Goal: Task Accomplishment & Management: Manage account settings

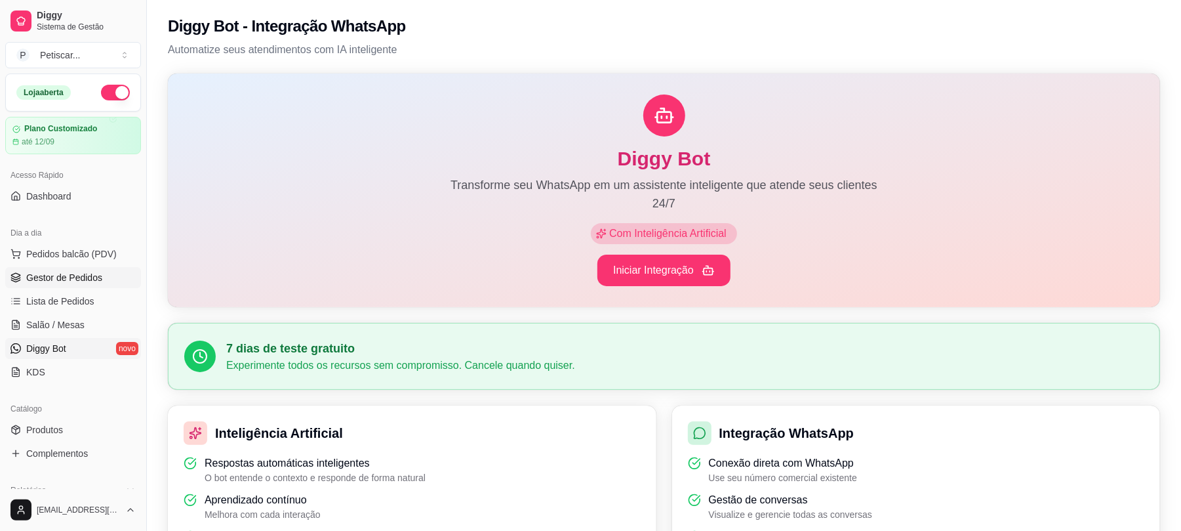
click at [81, 277] on span "Gestor de Pedidos" at bounding box center [64, 277] width 76 height 13
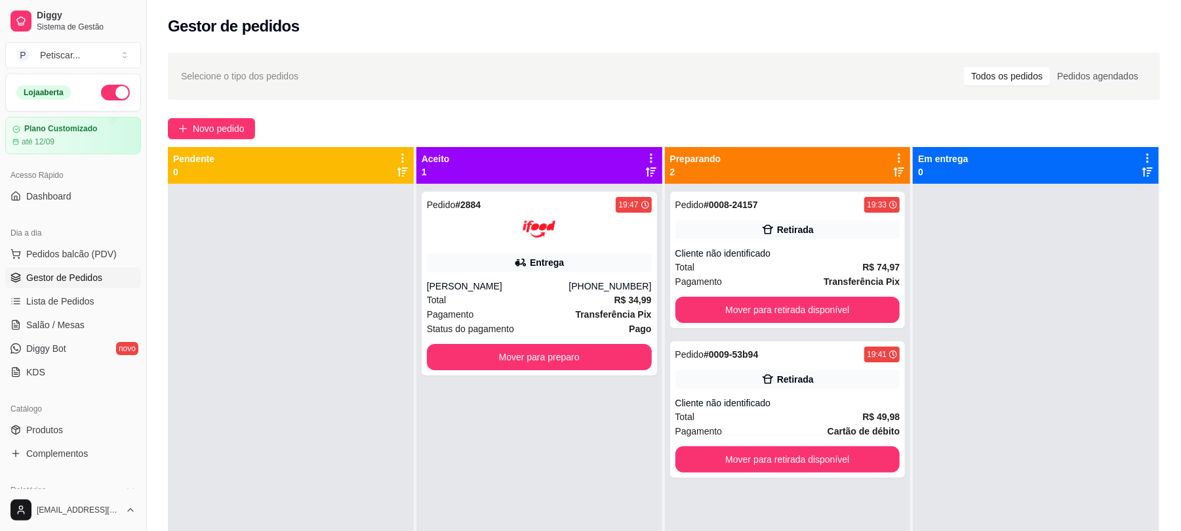
click at [508, 520] on div "Pedido # 2884 19:47 Entrega [PERSON_NAME] [PHONE_NUMBER] Total R$ 34,99 Pagamen…" at bounding box center [539, 449] width 246 height 531
click at [748, 308] on button "Mover para retirada disponível" at bounding box center [787, 309] width 225 height 26
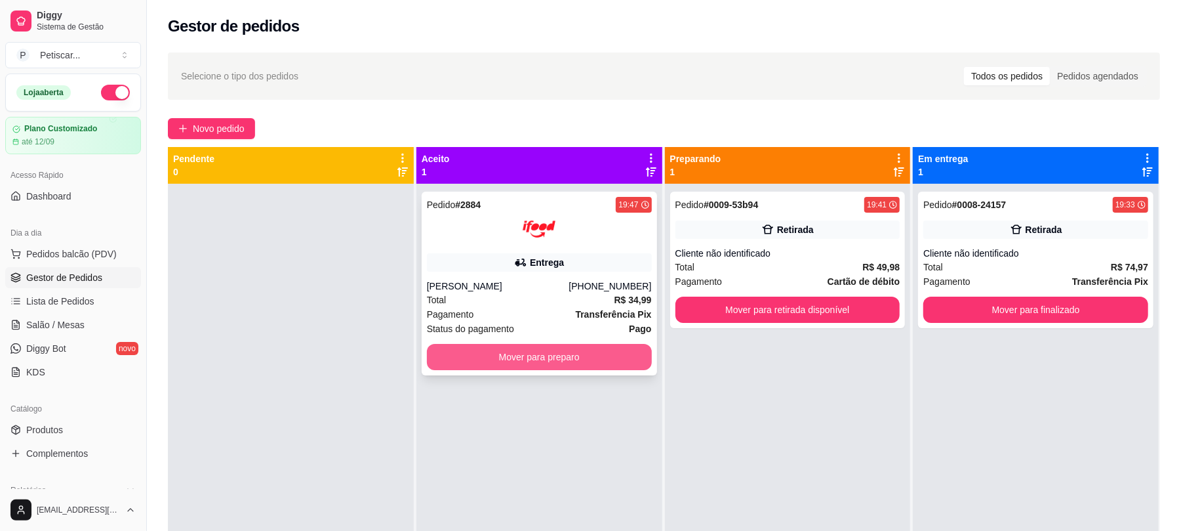
click at [569, 366] on button "Mover para preparo" at bounding box center [539, 357] width 225 height 26
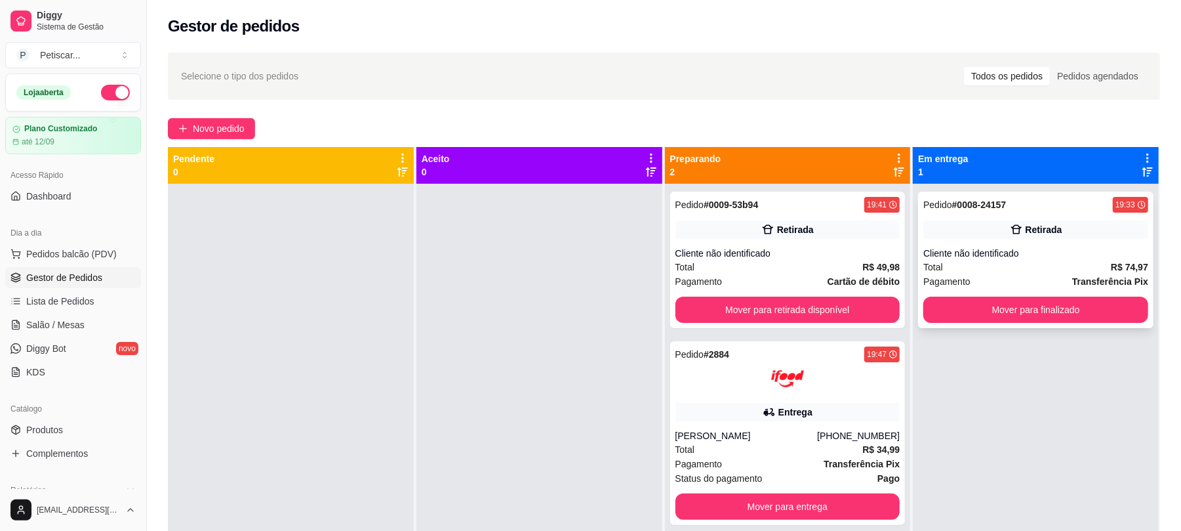
click at [918, 274] on div "Pedido # 0008-24157 19:33 Retirada Cliente não identificado Total R$ 74,97 Paga…" at bounding box center [1035, 259] width 235 height 136
click at [1026, 263] on div "Total R$ 74,97" at bounding box center [1035, 267] width 225 height 14
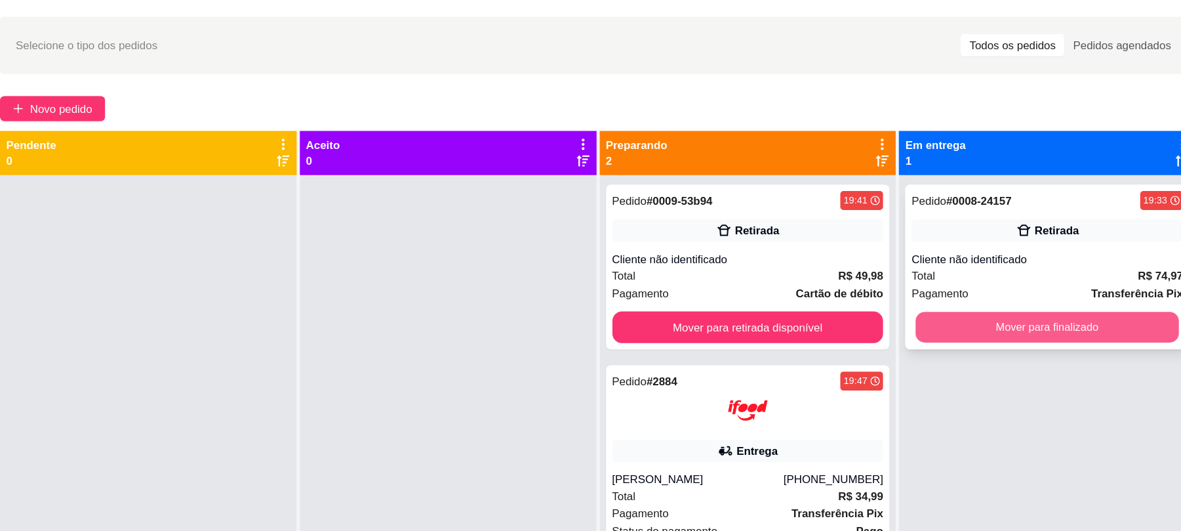
click at [947, 312] on button "Mover para finalizado" at bounding box center [1036, 310] width 218 height 26
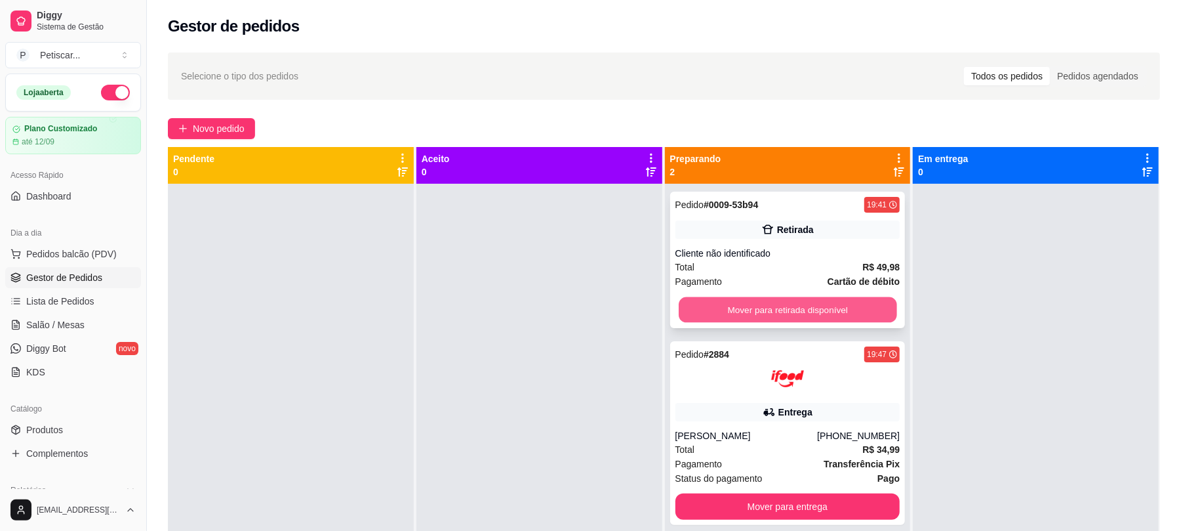
click at [777, 312] on button "Mover para retirada disponível" at bounding box center [788, 310] width 218 height 26
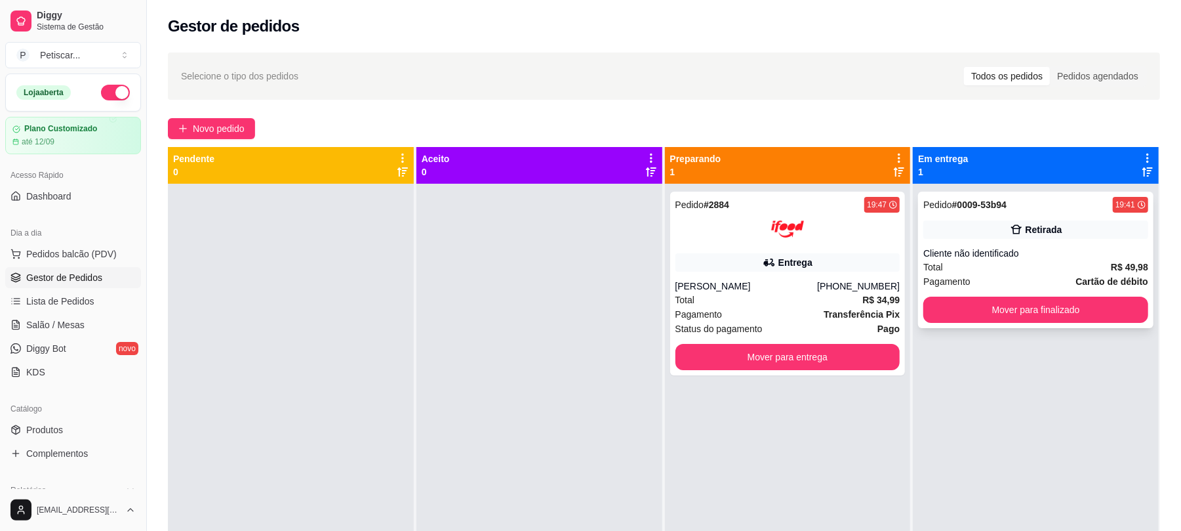
click at [1058, 235] on div "Retirada" at bounding box center [1035, 229] width 225 height 18
click at [1016, 310] on button "Mover para finalizado" at bounding box center [1036, 310] width 218 height 26
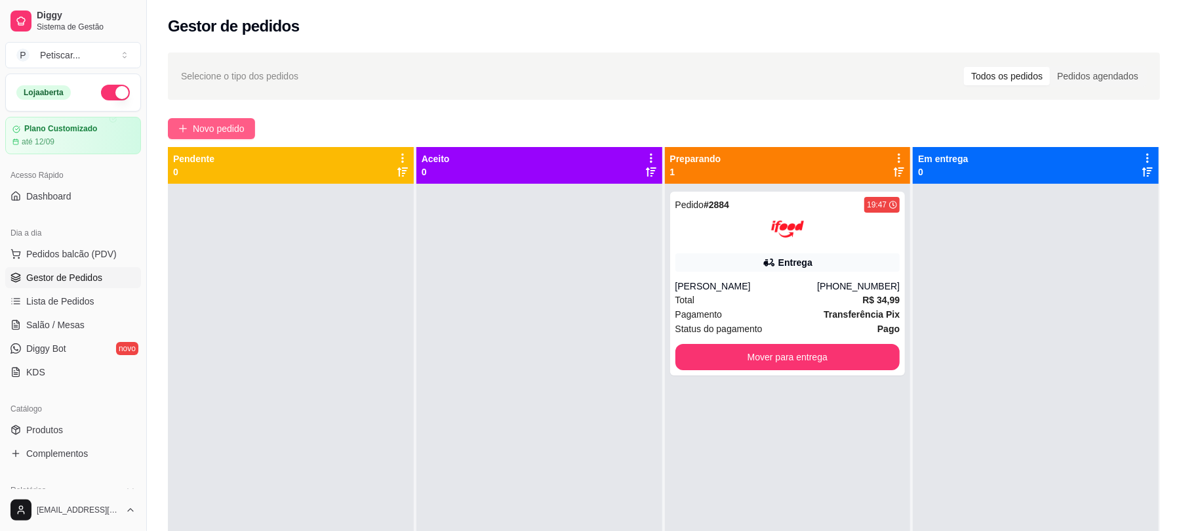
click at [219, 123] on span "Novo pedido" at bounding box center [219, 128] width 52 height 14
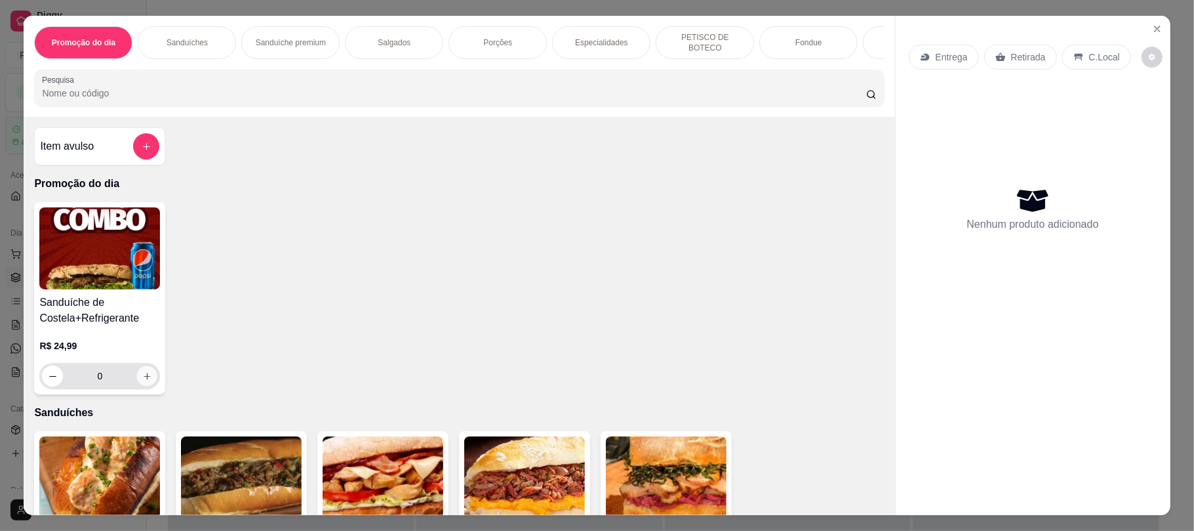
click at [146, 381] on button "increase-product-quantity" at bounding box center [147, 376] width 20 height 20
type input "1"
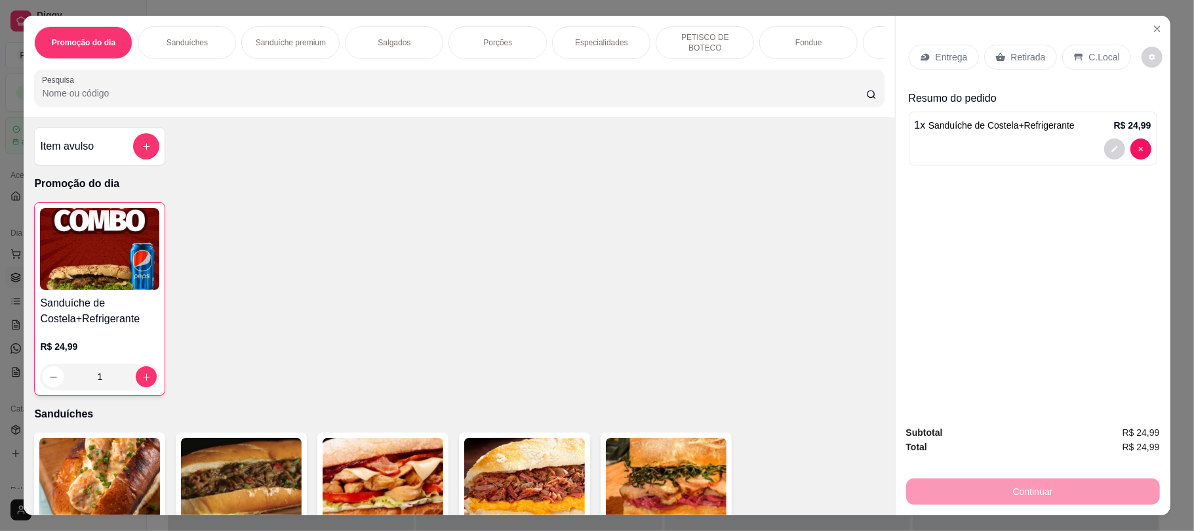
click at [1014, 60] on p "Retirada" at bounding box center [1028, 56] width 35 height 13
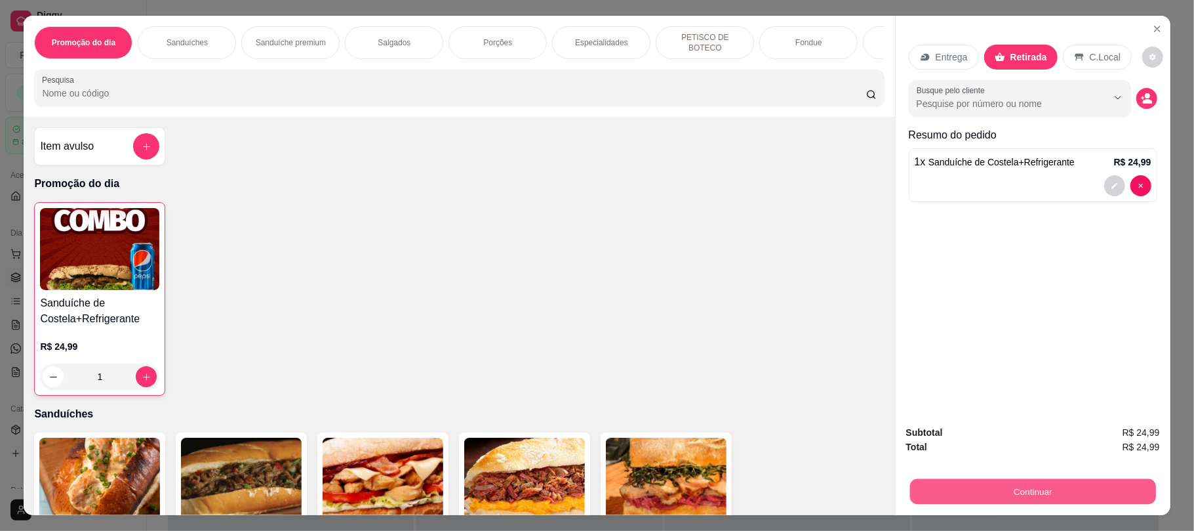
click at [968, 480] on button "Continuar" at bounding box center [1033, 491] width 246 height 26
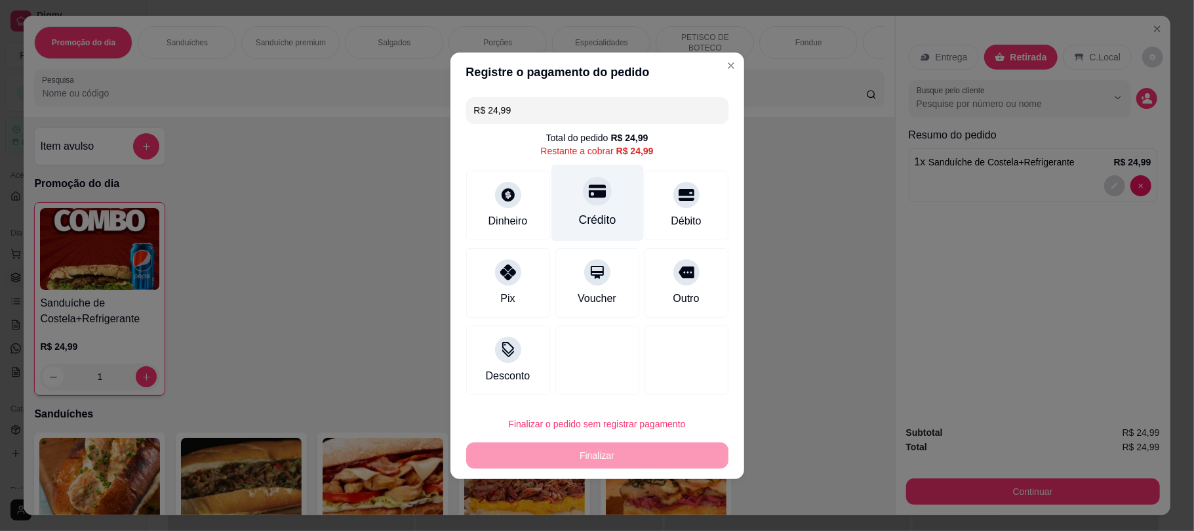
click at [578, 203] on div "Crédito" at bounding box center [597, 202] width 92 height 77
type input "R$ 0,00"
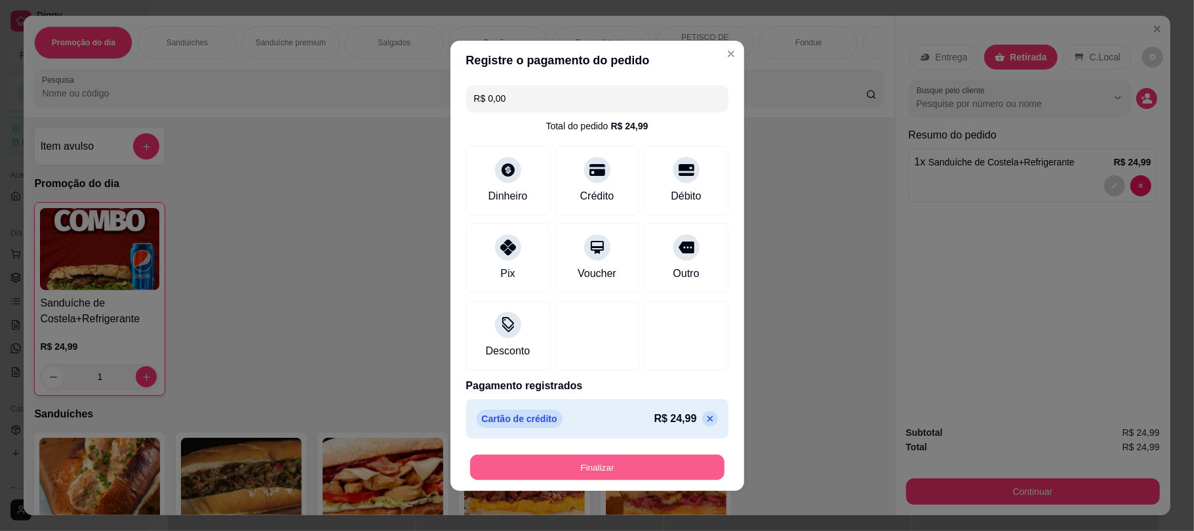
click at [557, 454] on button "Finalizar" at bounding box center [597, 467] width 254 height 26
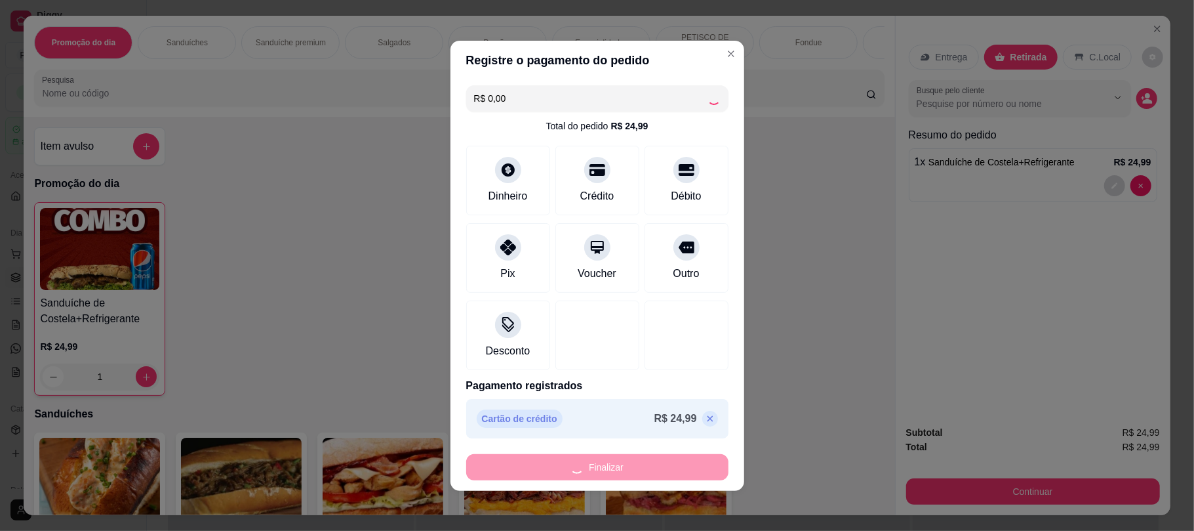
type input "0"
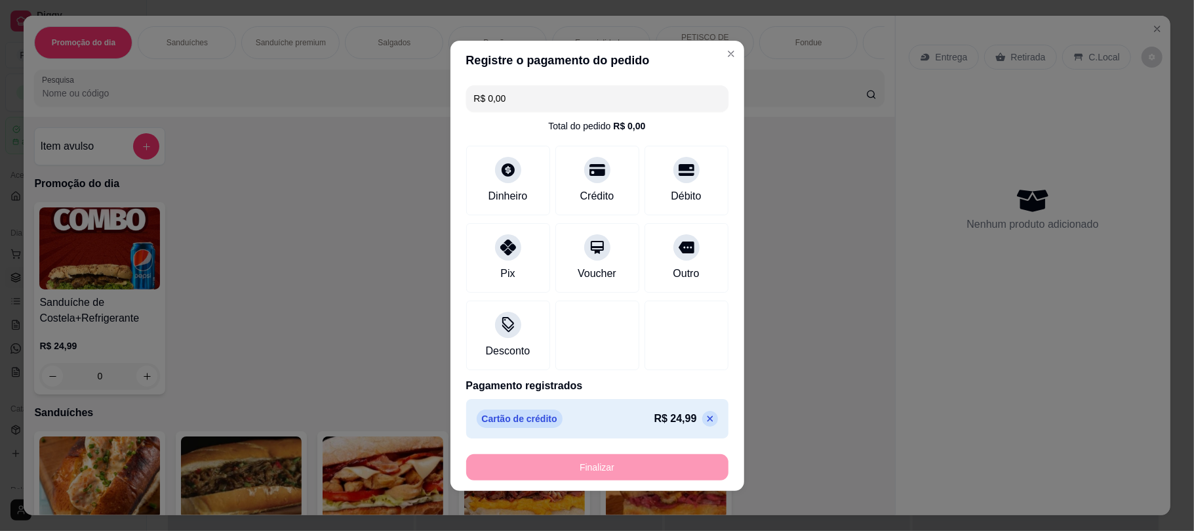
type input "-R$ 24,99"
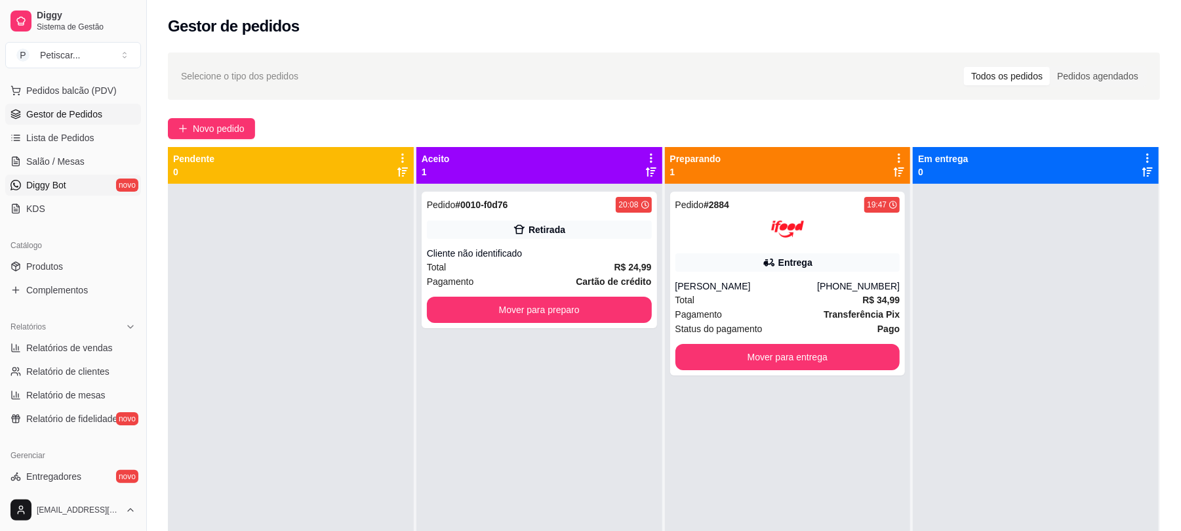
scroll to position [163, 0]
click at [88, 357] on link "Relatórios de vendas" at bounding box center [73, 348] width 136 height 21
select select "ALL"
select select "0"
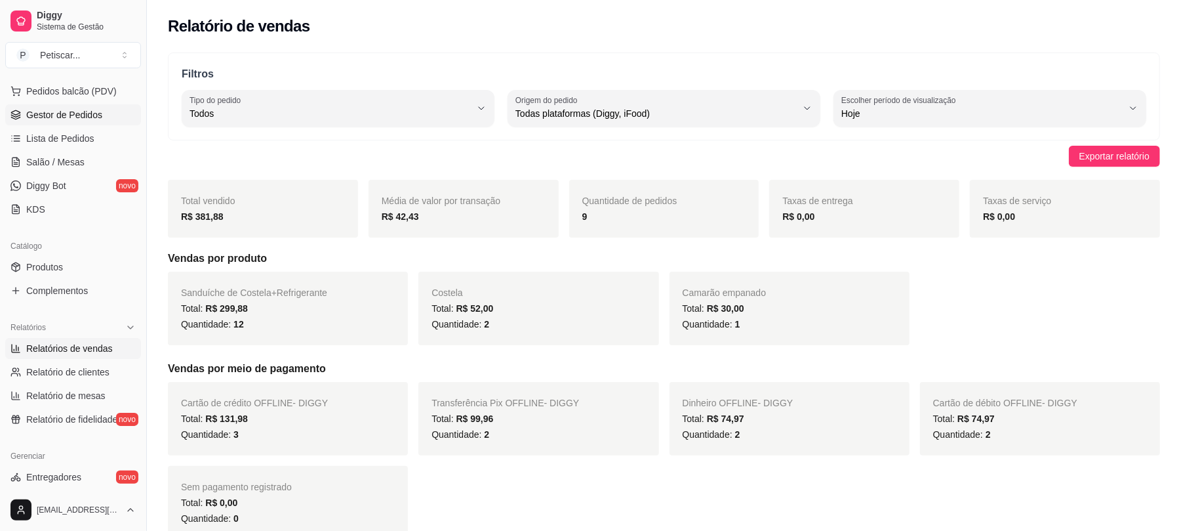
click at [87, 111] on span "Gestor de Pedidos" at bounding box center [64, 114] width 76 height 13
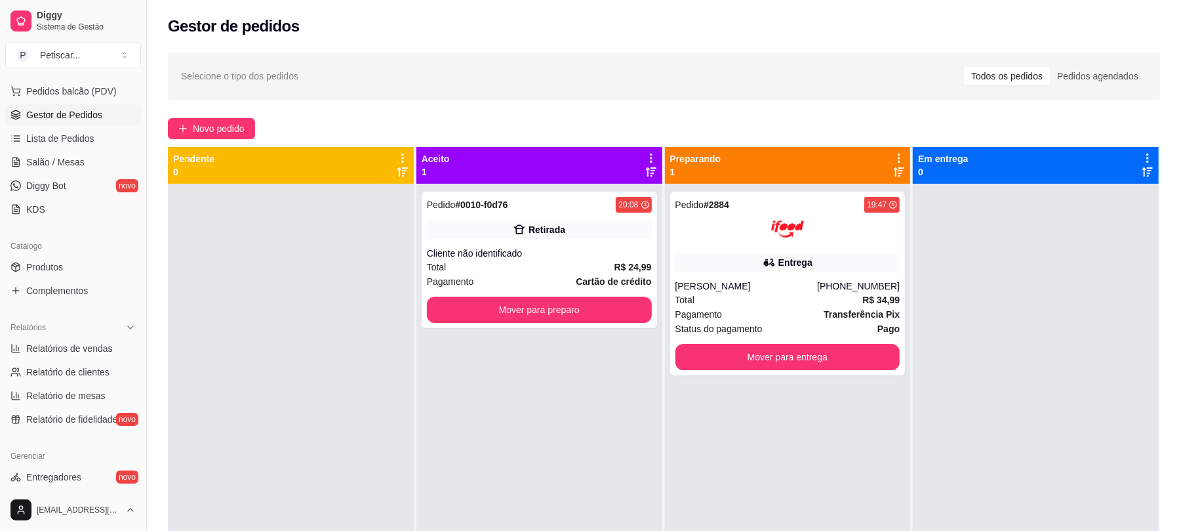
click at [1032, 429] on div at bounding box center [1036, 449] width 246 height 531
click at [239, 123] on span "Novo pedido" at bounding box center [219, 128] width 52 height 14
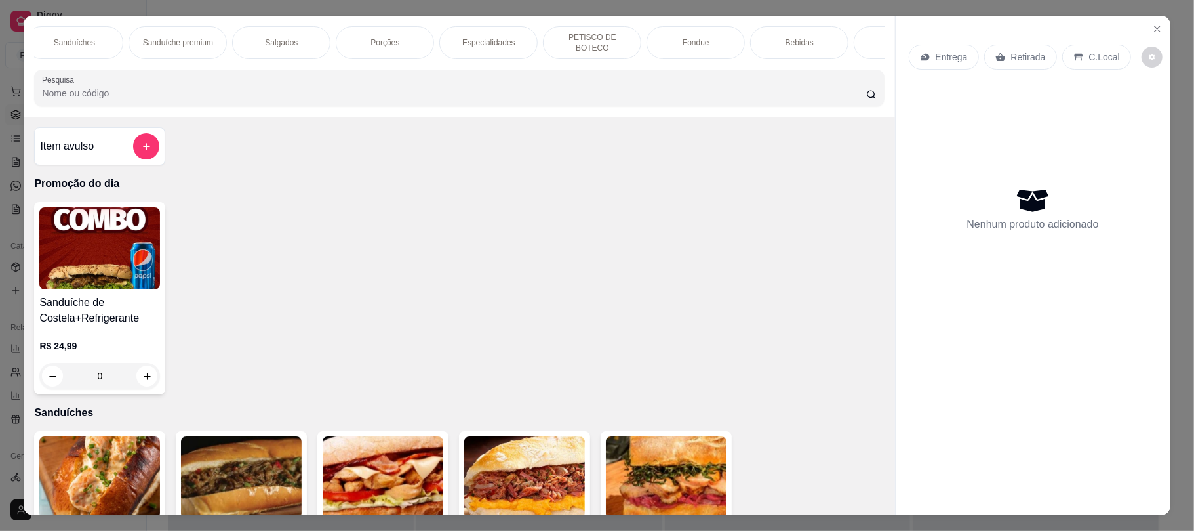
scroll to position [0, 164]
click at [766, 30] on div "Bebidas" at bounding box center [748, 42] width 98 height 33
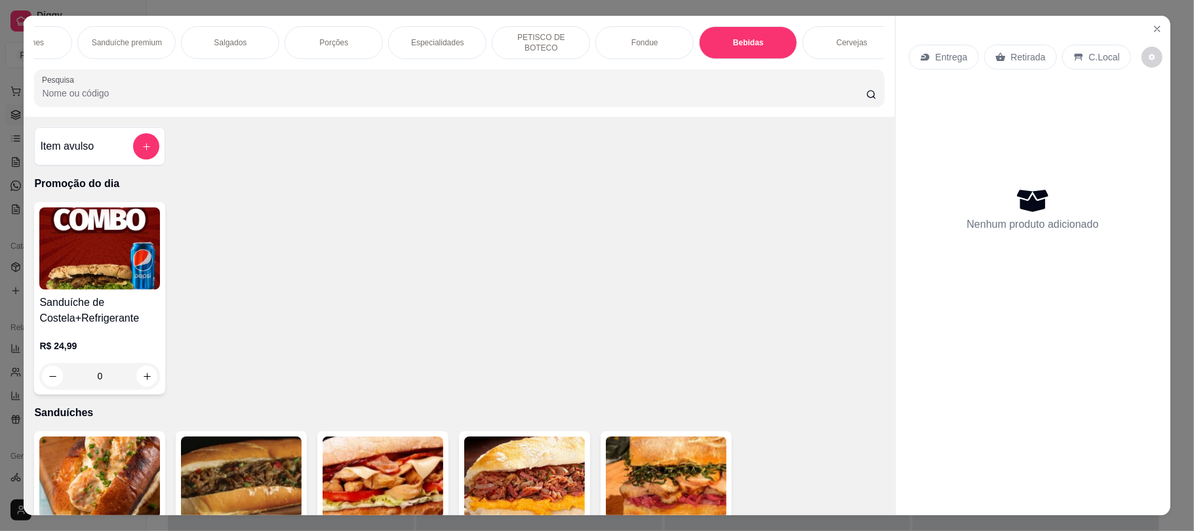
scroll to position [26, 0]
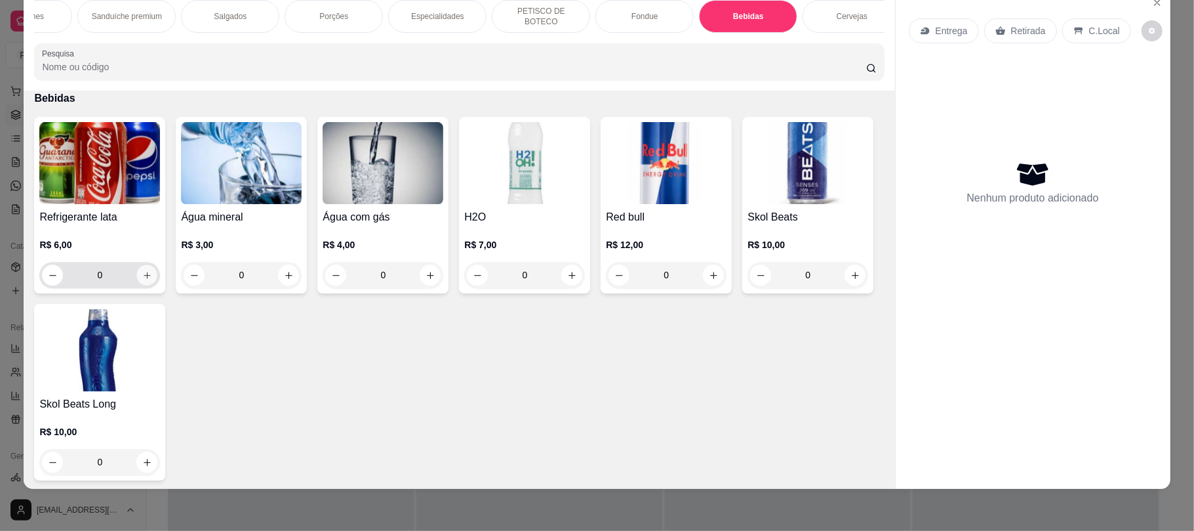
click at [144, 278] on icon "increase-product-quantity" at bounding box center [147, 275] width 7 height 7
click at [142, 280] on icon "increase-product-quantity" at bounding box center [147, 275] width 10 height 10
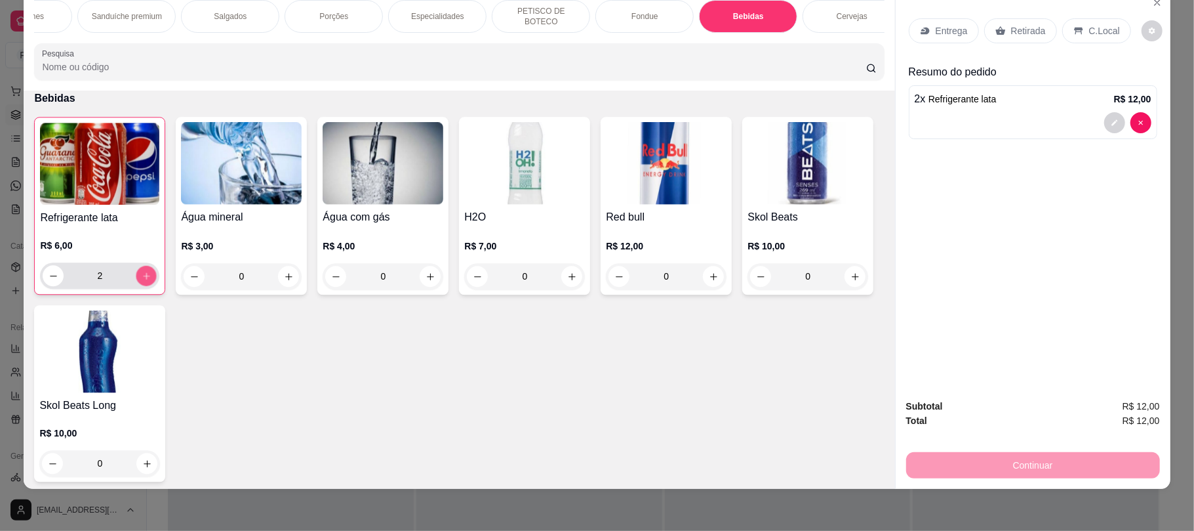
click at [142, 281] on icon "increase-product-quantity" at bounding box center [147, 276] width 10 height 10
type input "3"
click at [1011, 24] on div "Retirada" at bounding box center [1020, 30] width 73 height 25
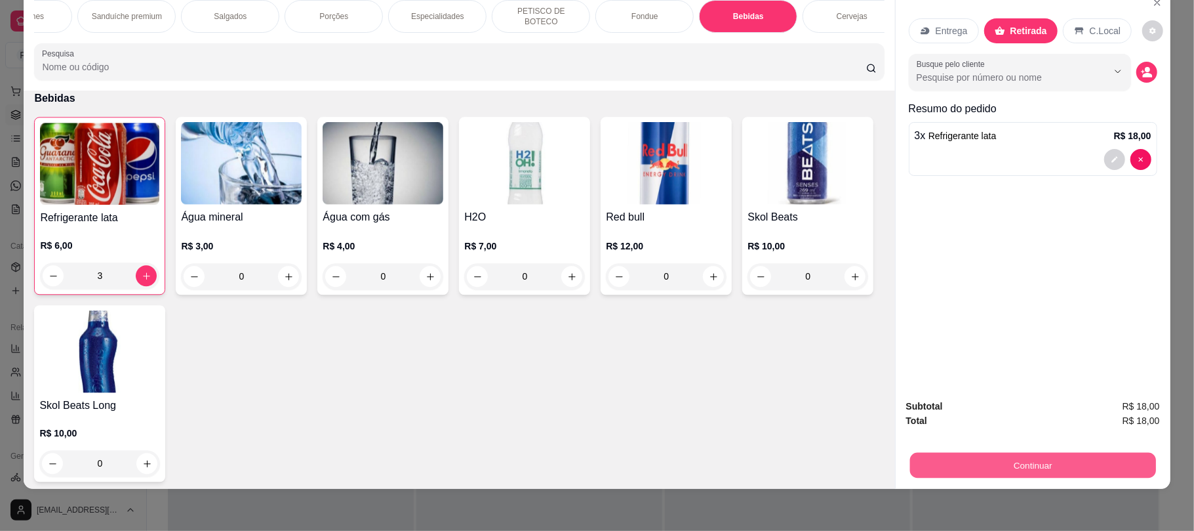
click at [929, 468] on button "Continuar" at bounding box center [1033, 465] width 246 height 26
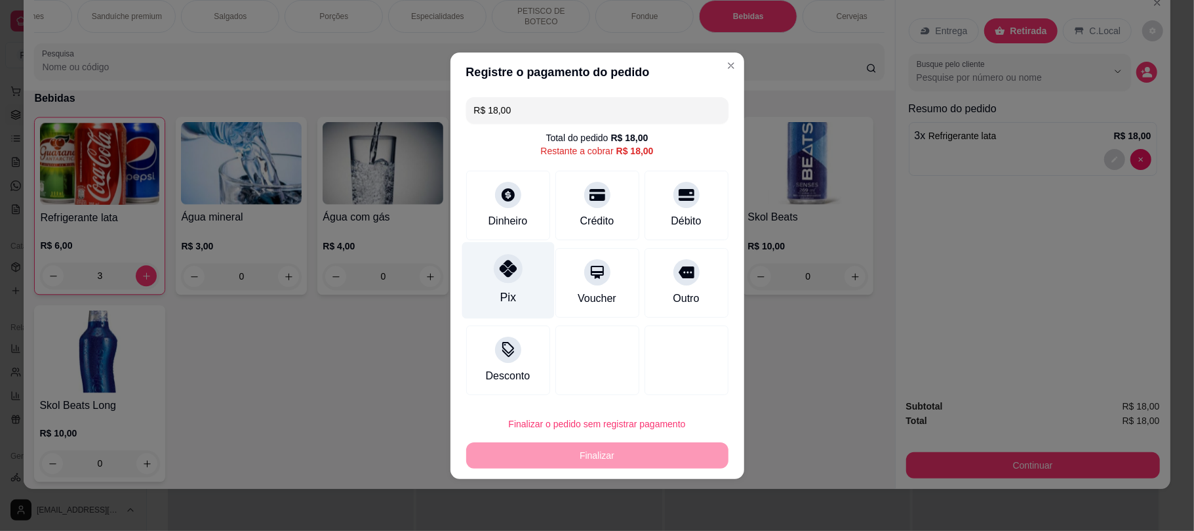
click at [484, 265] on div "Pix" at bounding box center [508, 279] width 92 height 77
type input "R$ 0,00"
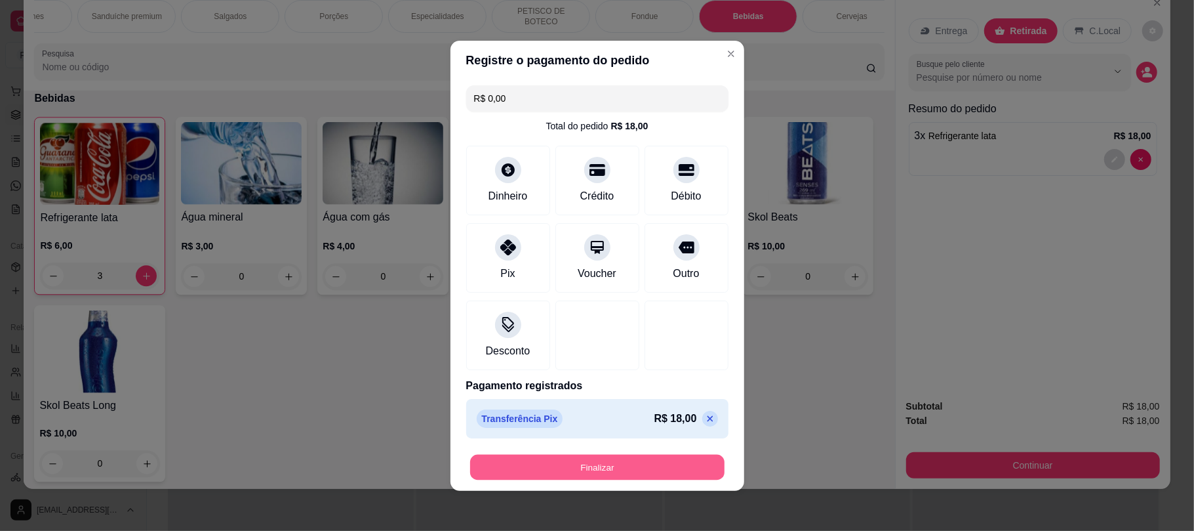
click at [561, 468] on button "Finalizar" at bounding box center [597, 467] width 254 height 26
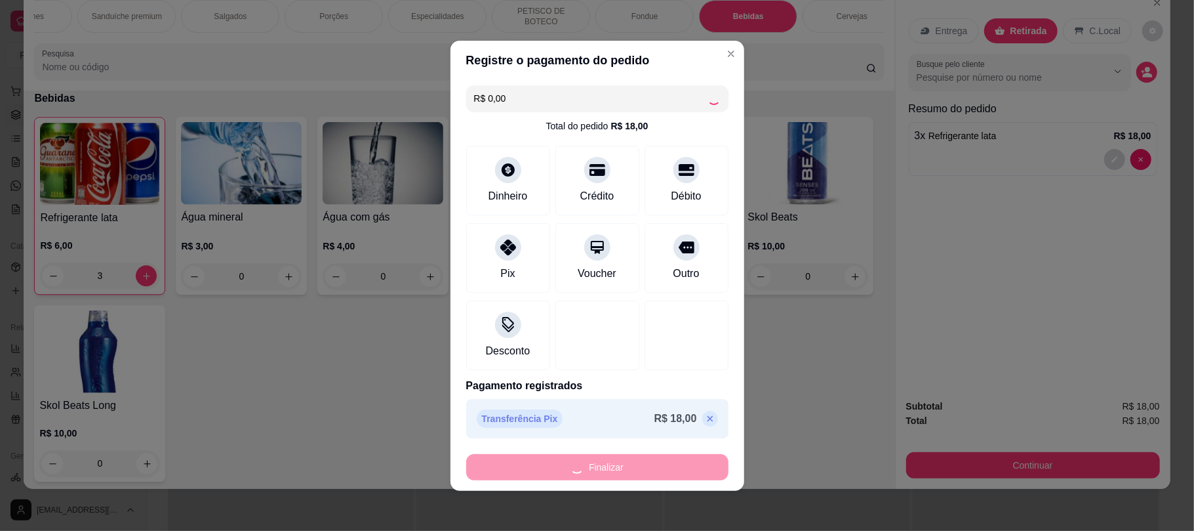
type input "0"
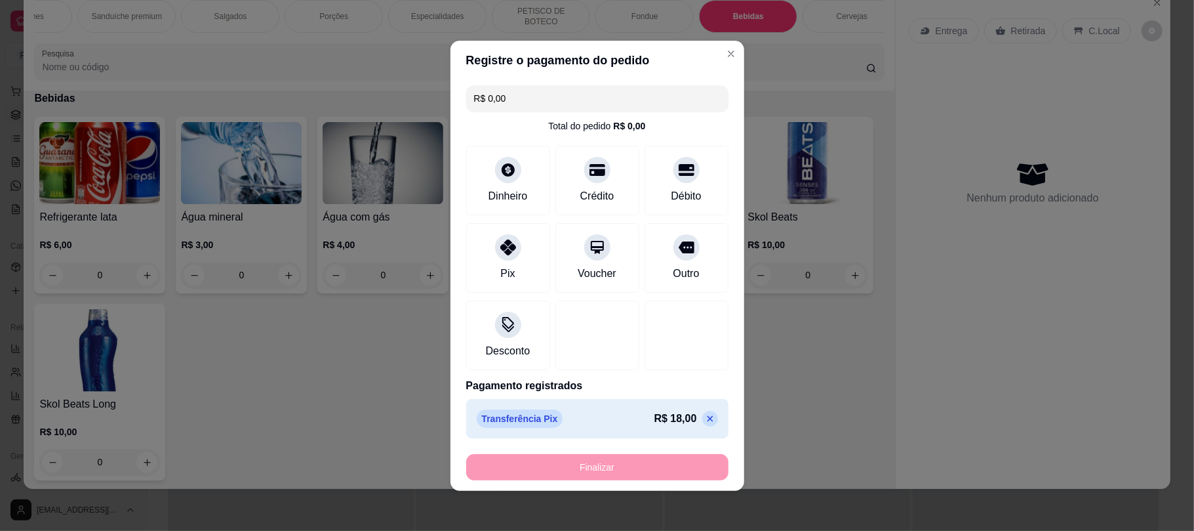
type input "-R$ 18,00"
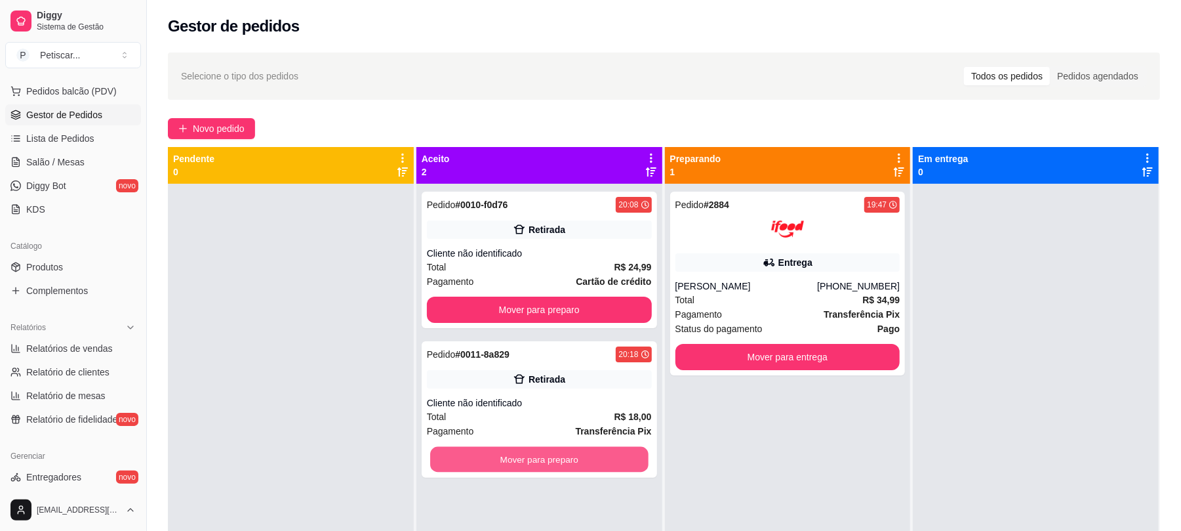
click at [561, 468] on button "Mover para preparo" at bounding box center [539, 460] width 218 height 26
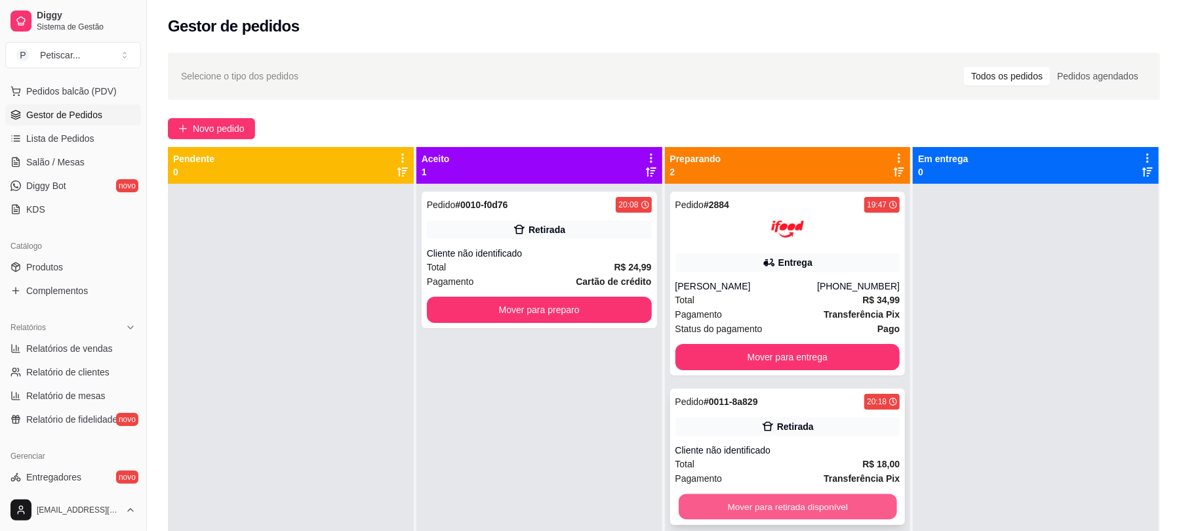
click at [761, 506] on button "Mover para retirada disponível" at bounding box center [788, 507] width 218 height 26
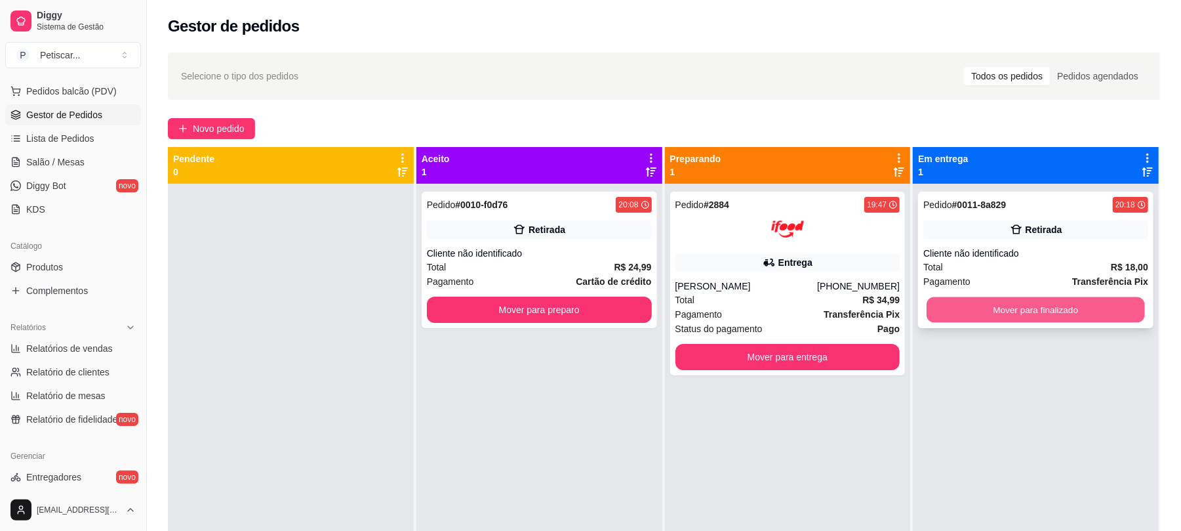
click at [933, 310] on button "Mover para finalizado" at bounding box center [1036, 310] width 218 height 26
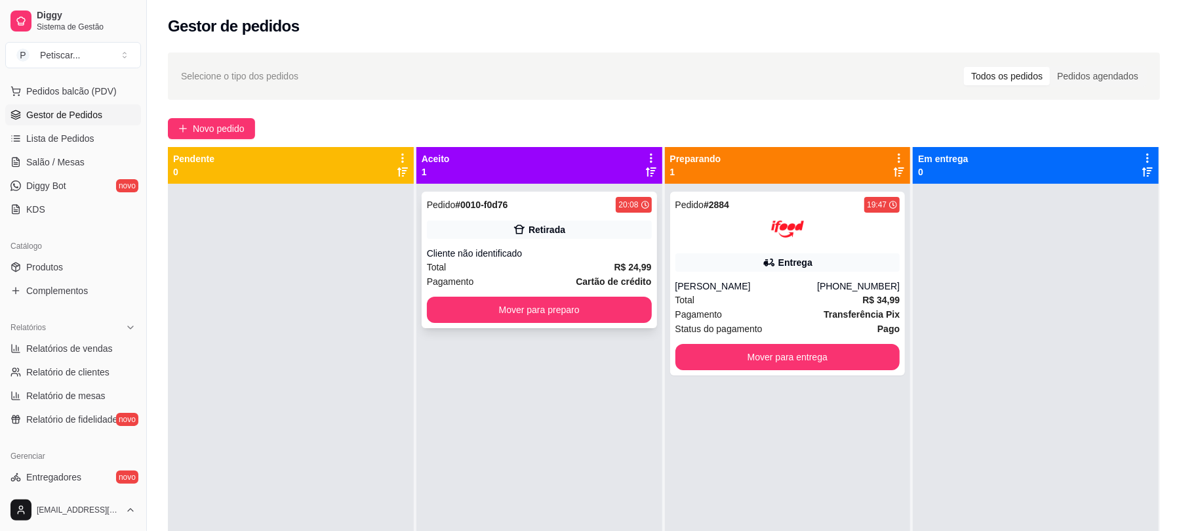
click at [602, 247] on div "Cliente não identificado" at bounding box center [539, 253] width 225 height 13
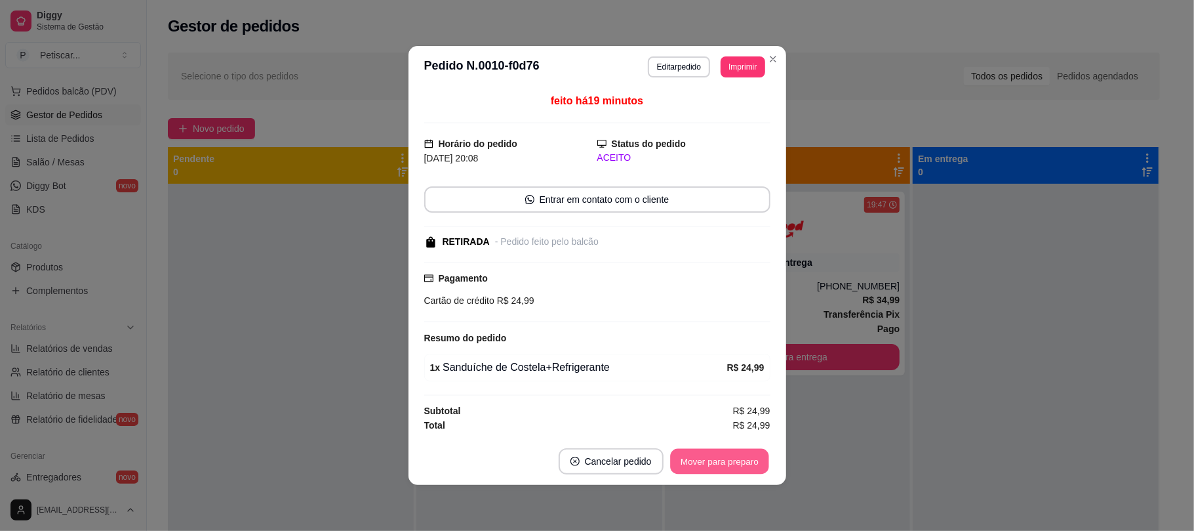
click at [704, 456] on button "Mover para preparo" at bounding box center [719, 462] width 98 height 26
click at [704, 456] on div "Mover para preparo" at bounding box center [711, 461] width 120 height 26
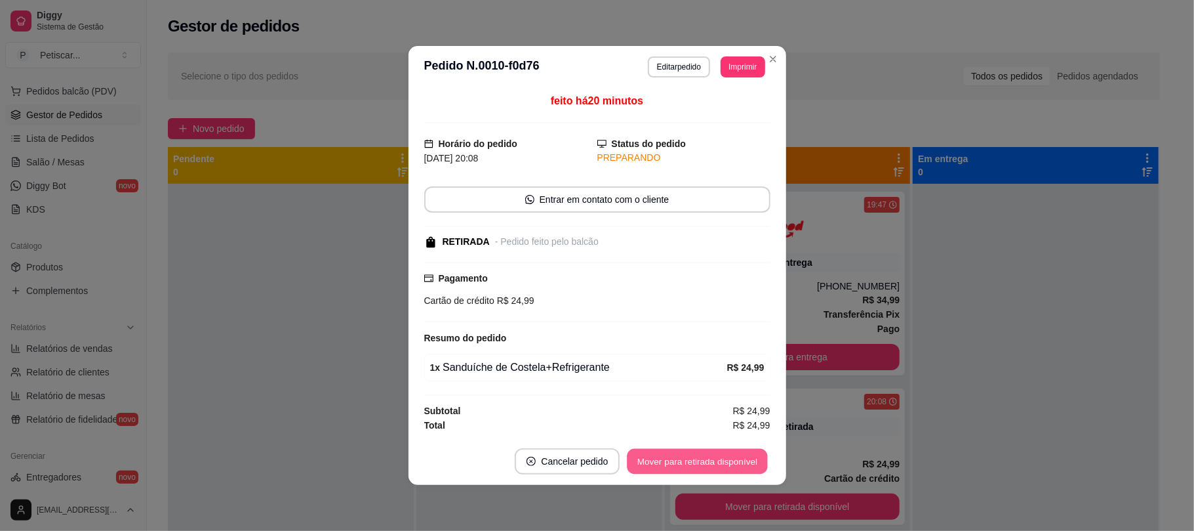
click at [704, 456] on button "Mover para retirada disponível" at bounding box center [698, 462] width 140 height 26
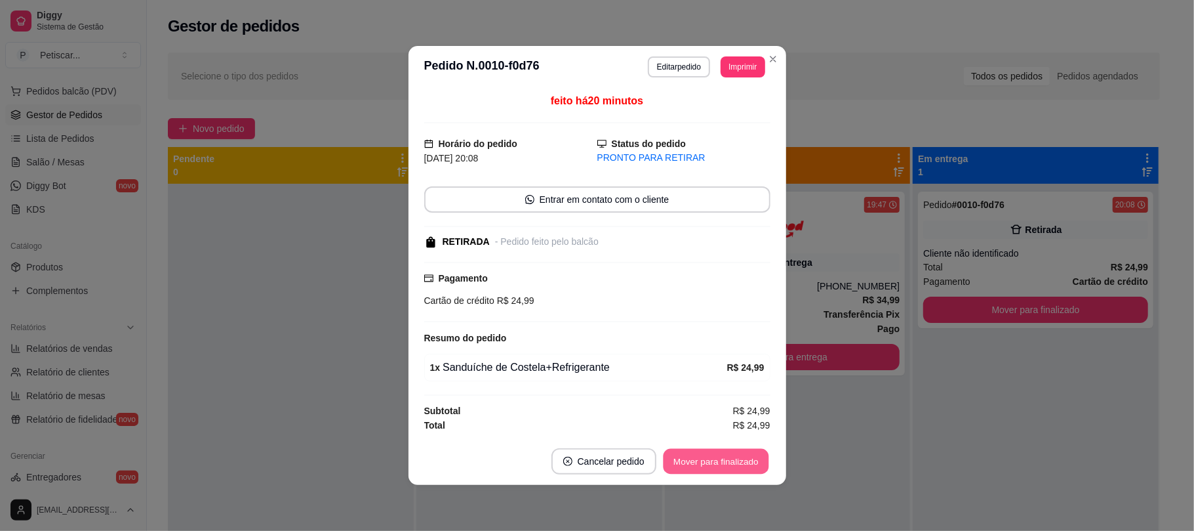
click at [704, 456] on button "Mover para finalizado" at bounding box center [716, 462] width 106 height 26
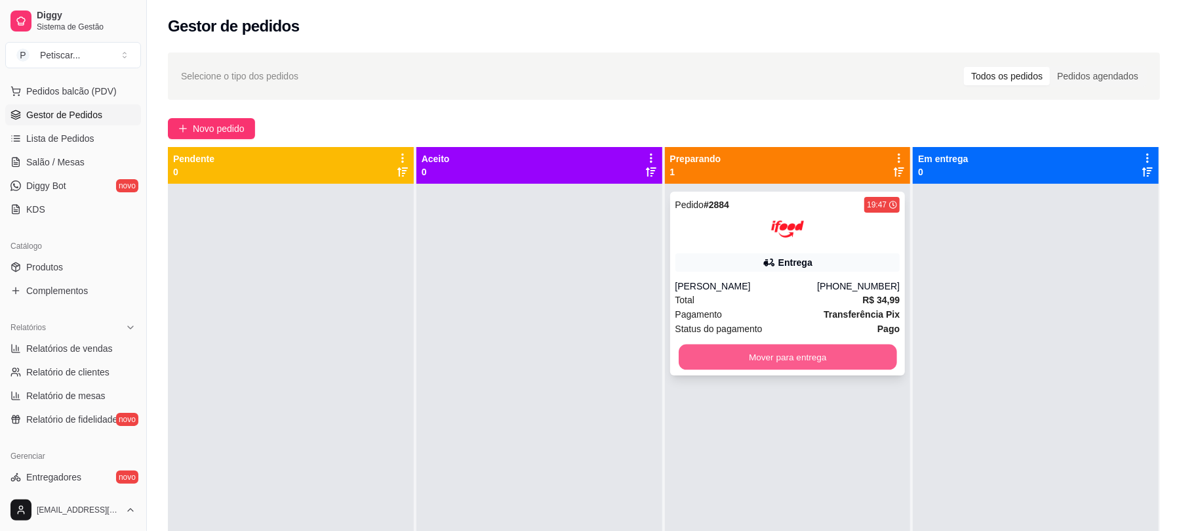
click at [794, 354] on button "Mover para entrega" at bounding box center [788, 357] width 218 height 26
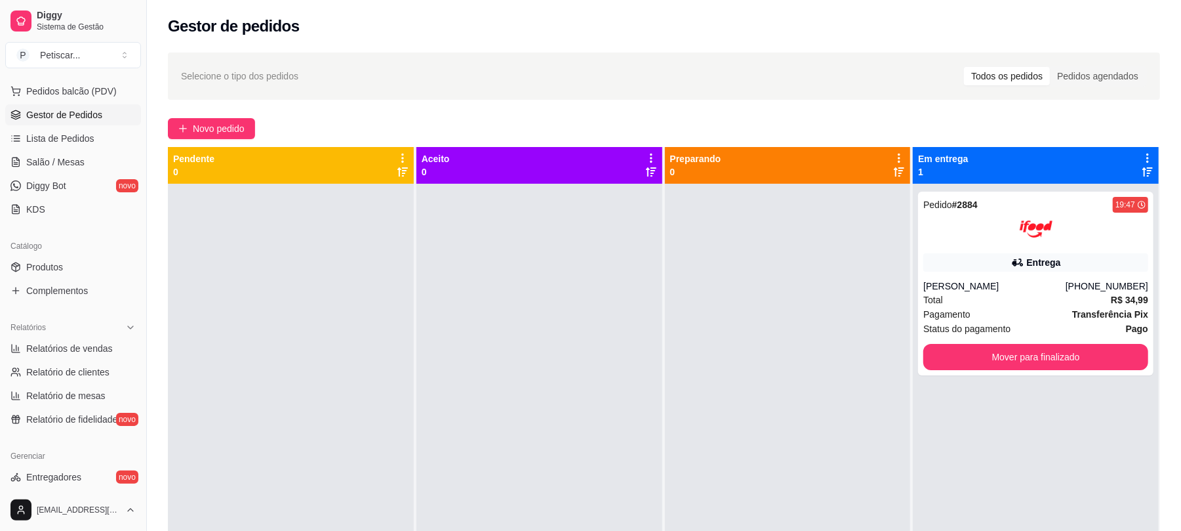
click at [913, 185] on div "Pedido # 2884 19:47 Entrega [PERSON_NAME] [PHONE_NUMBER] Total R$ 34,99 Pagamen…" at bounding box center [1036, 449] width 246 height 531
click at [767, 315] on div at bounding box center [788, 449] width 246 height 531
click at [235, 126] on span "Novo pedido" at bounding box center [219, 128] width 52 height 14
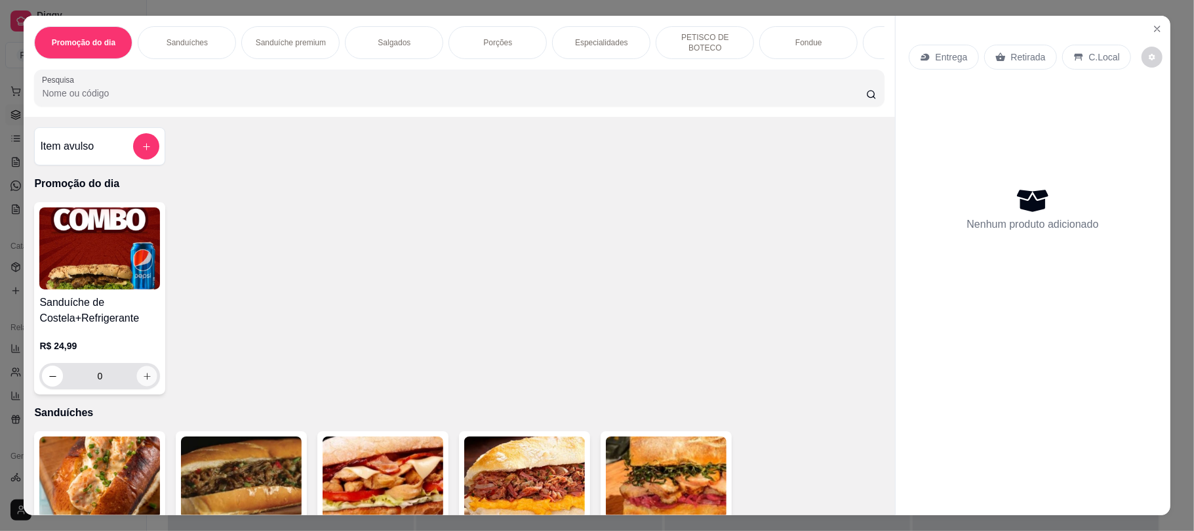
click at [144, 379] on icon "increase-product-quantity" at bounding box center [147, 376] width 7 height 7
type input "1"
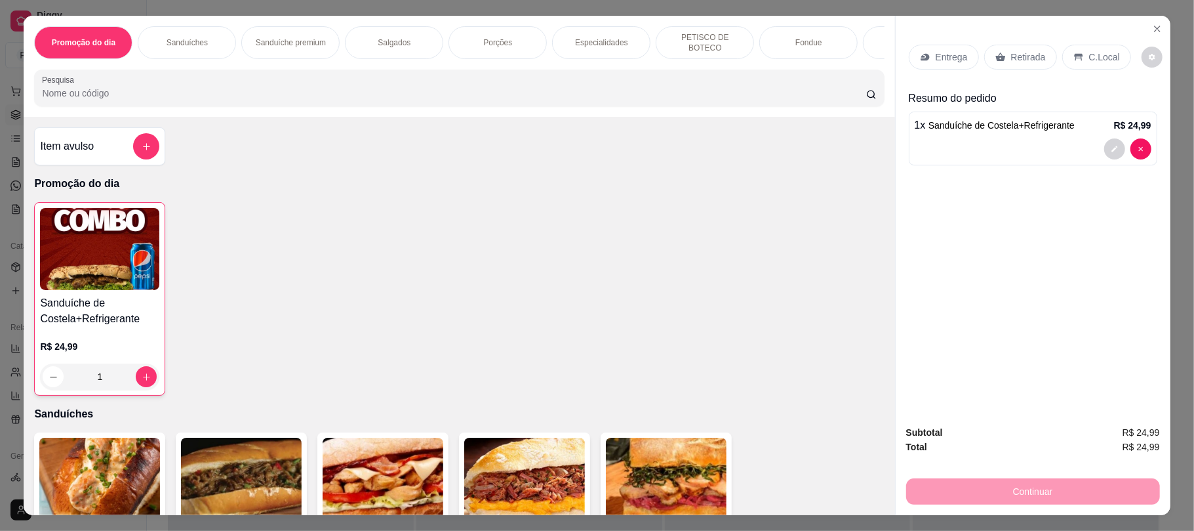
click at [986, 52] on div "Retirada" at bounding box center [1020, 57] width 73 height 25
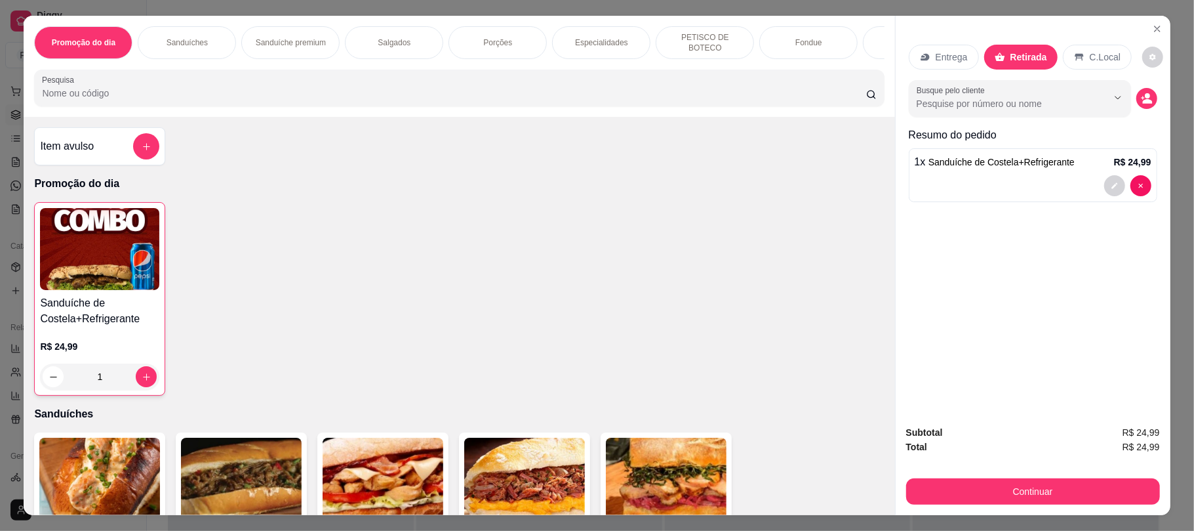
click at [986, 56] on div "Retirada" at bounding box center [1020, 57] width 73 height 25
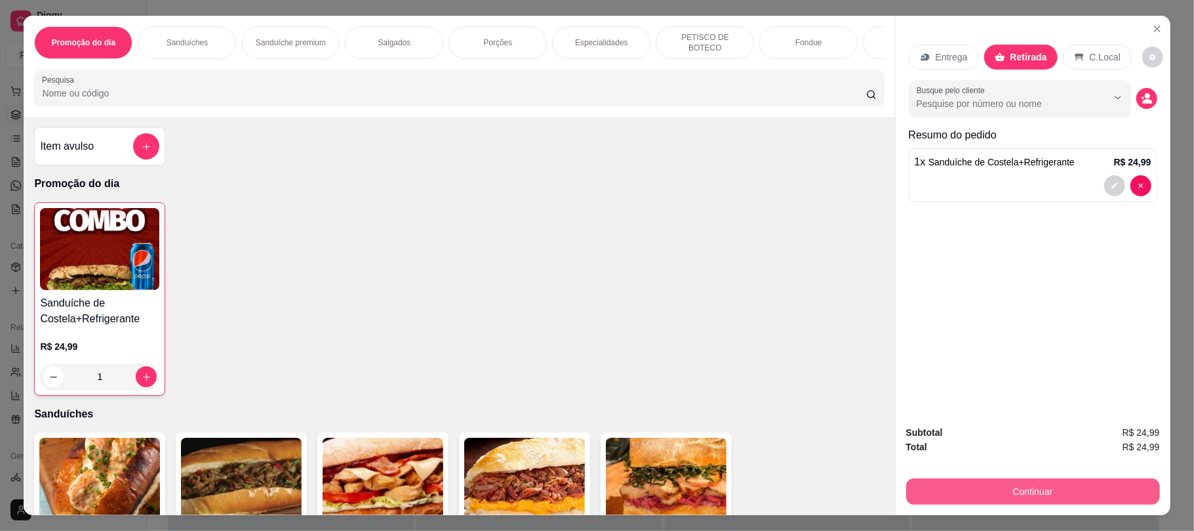
drag, startPoint x: 985, startPoint y: 494, endPoint x: 565, endPoint y: 290, distance: 466.9
click at [565, 290] on div "Sanduíche de Costela+Refrigerante R$ 24,99 1" at bounding box center [459, 298] width 850 height 193
click at [969, 481] on button "Continuar" at bounding box center [1033, 491] width 246 height 26
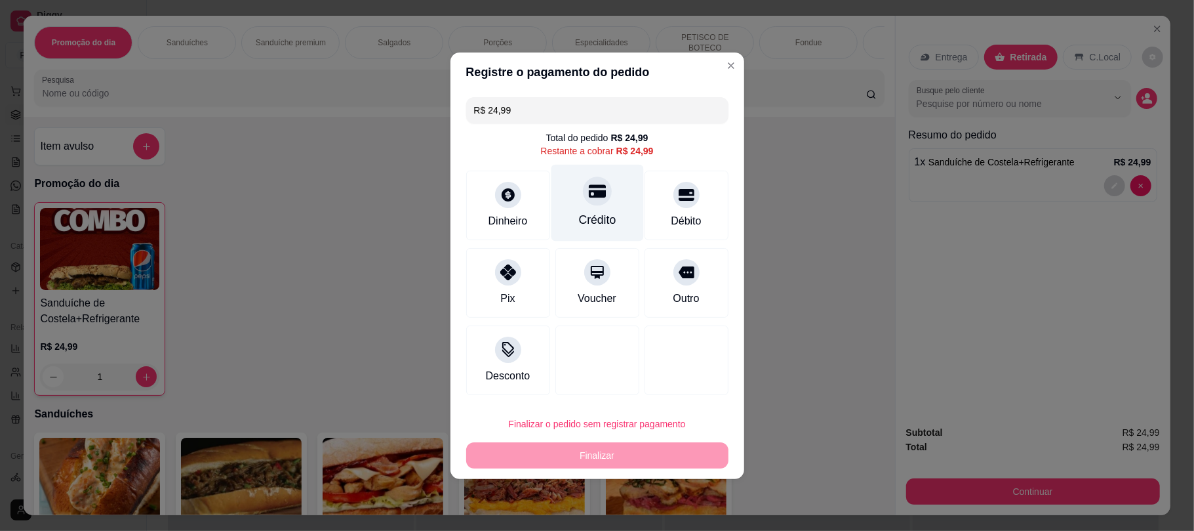
click at [590, 212] on div "Crédito" at bounding box center [596, 219] width 37 height 17
type input "R$ 0,00"
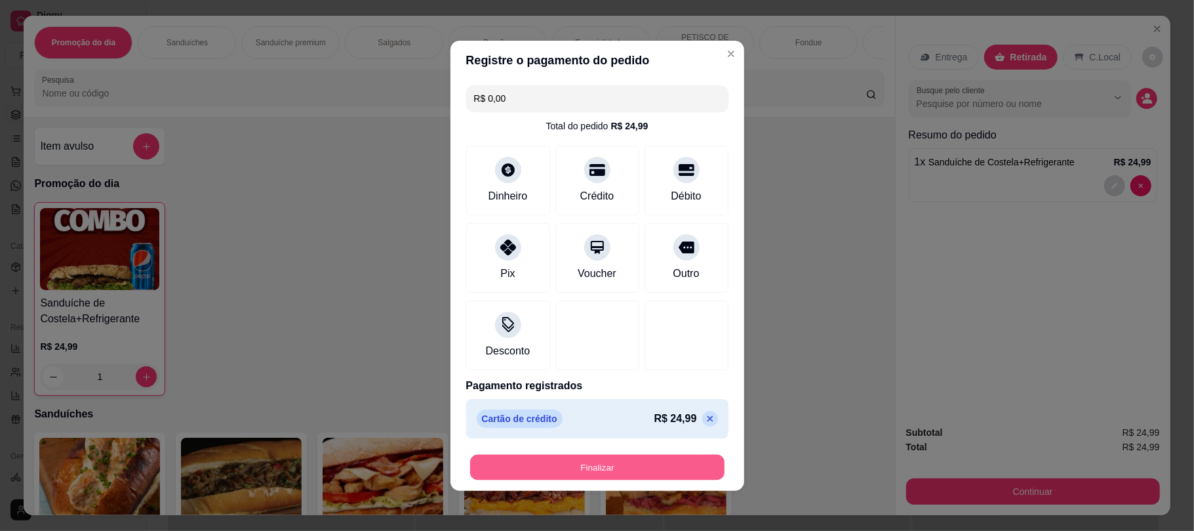
click at [581, 465] on button "Finalizar" at bounding box center [597, 467] width 254 height 26
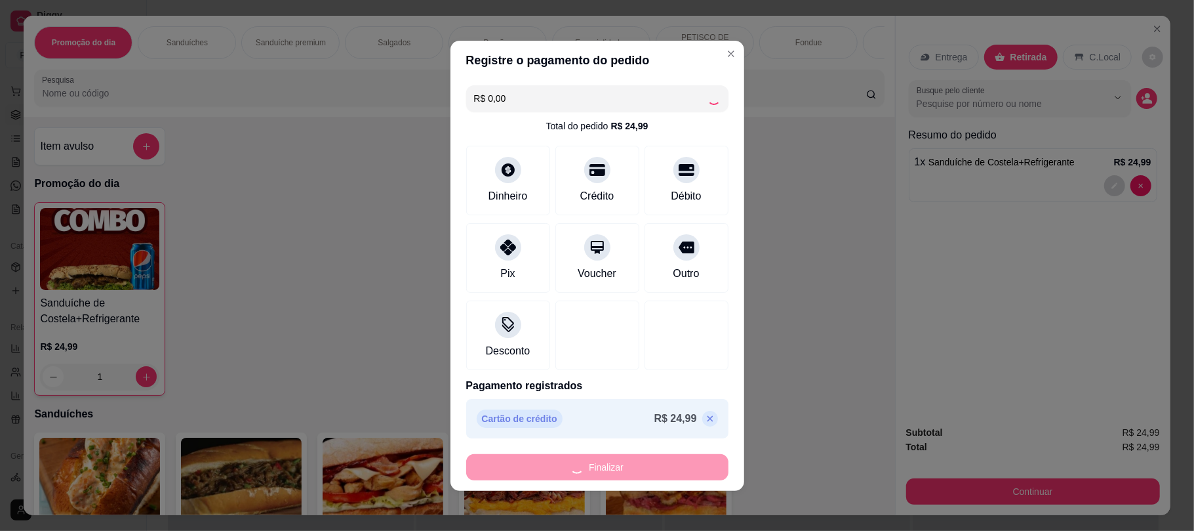
type input "0"
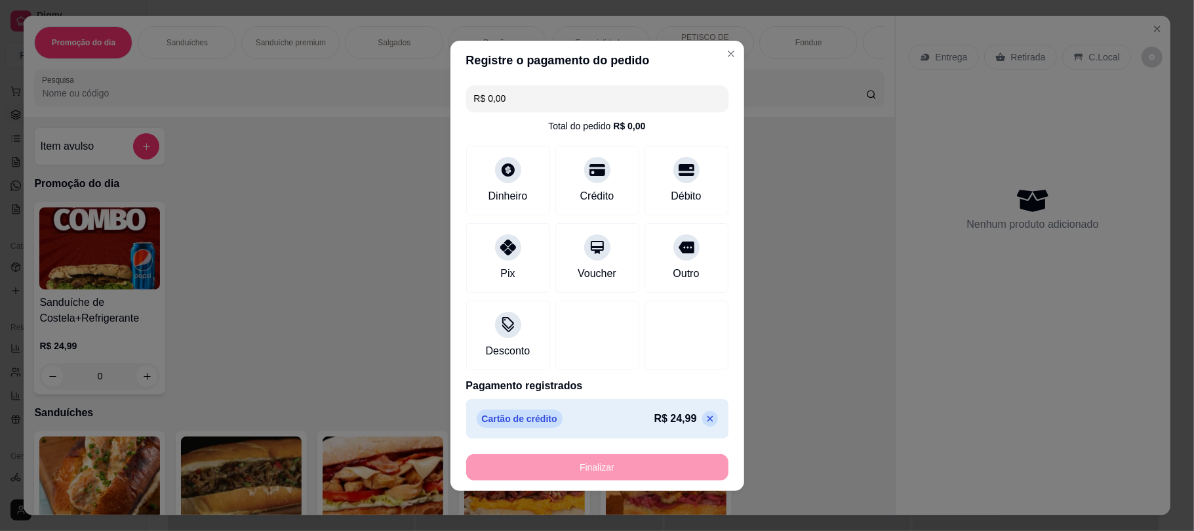
type input "-R$ 24,99"
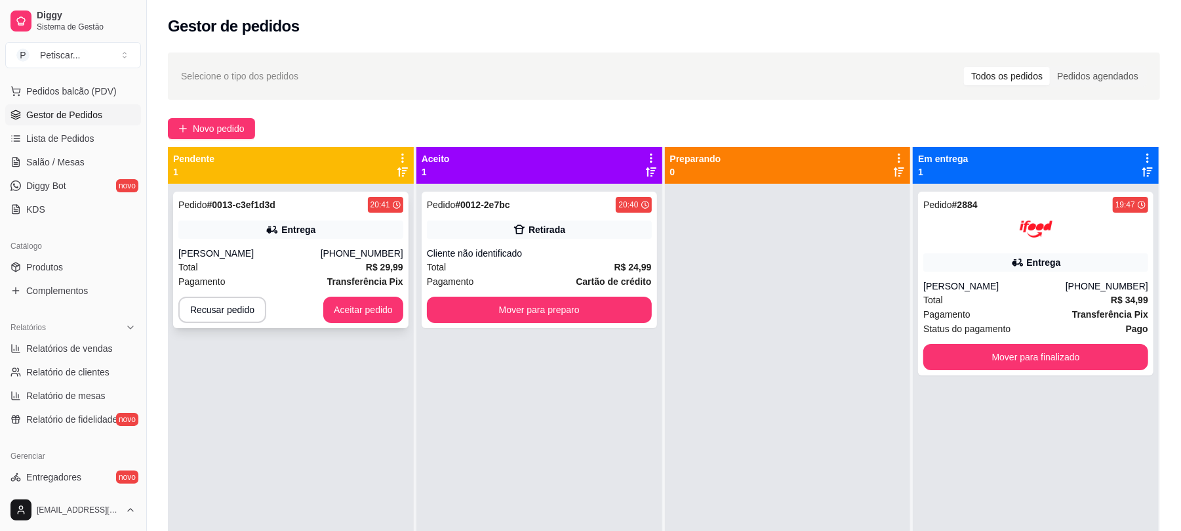
click at [270, 232] on icon at bounding box center [271, 230] width 9 height 8
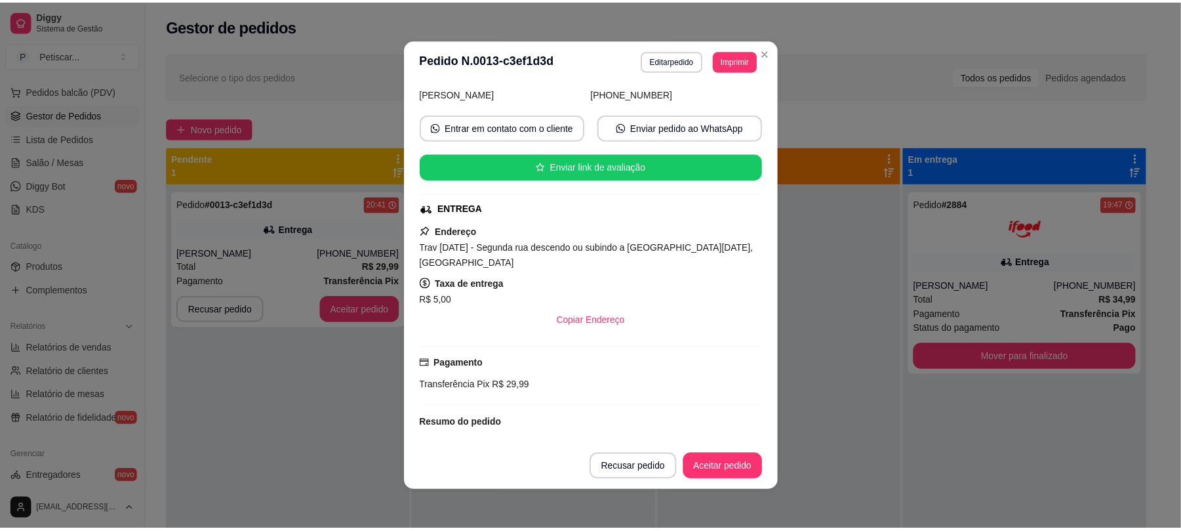
scroll to position [180, 0]
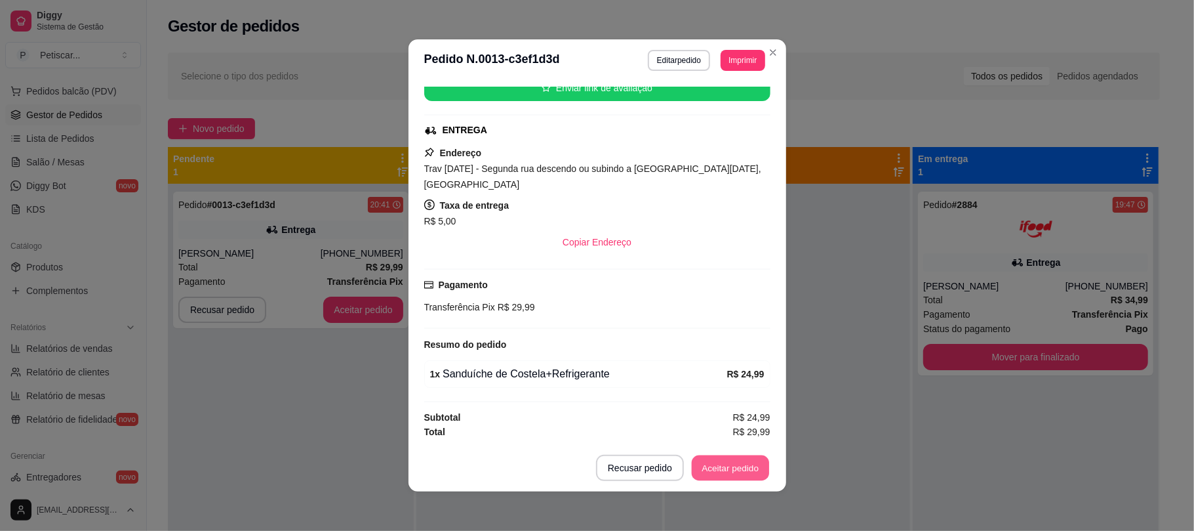
click at [727, 472] on button "Aceitar pedido" at bounding box center [730, 468] width 77 height 26
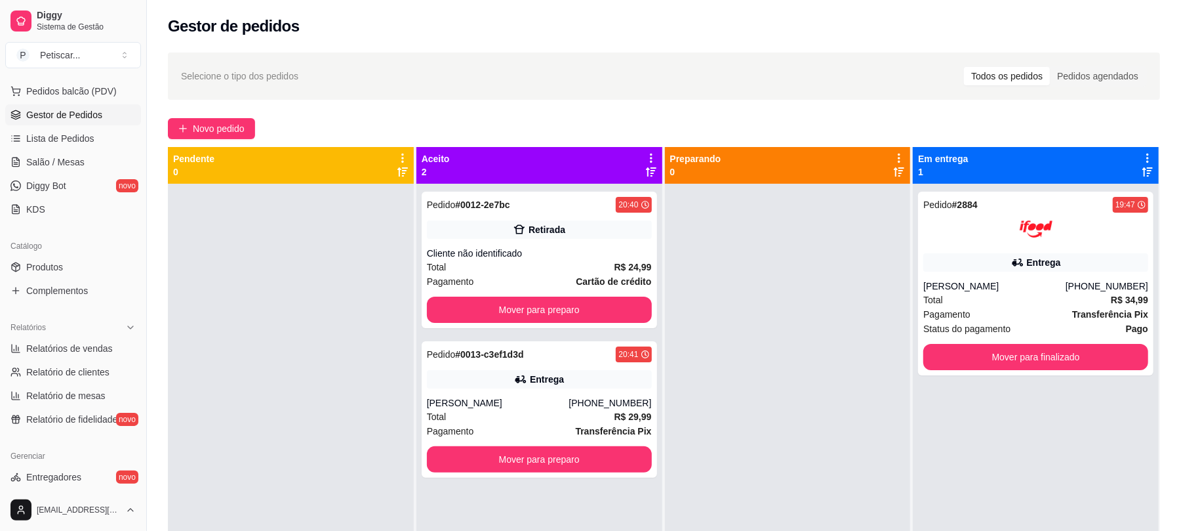
click at [837, 266] on div at bounding box center [788, 449] width 246 height 531
click at [615, 299] on button "Mover para preparo" at bounding box center [539, 310] width 218 height 26
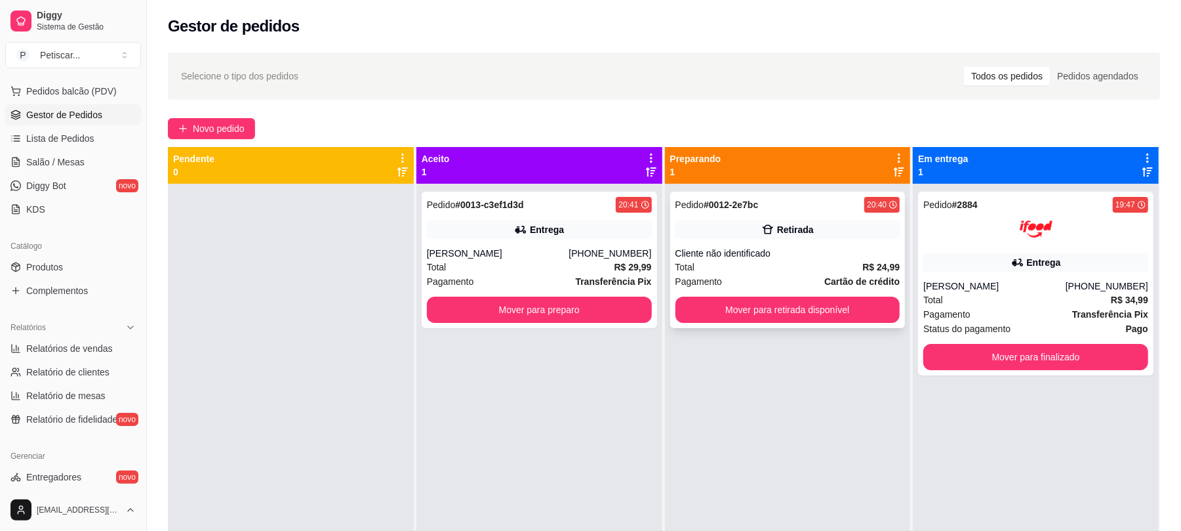
click at [709, 262] on div "Total R$ 24,99" at bounding box center [787, 267] width 225 height 14
click at [787, 258] on div "Cliente não identificado" at bounding box center [787, 253] width 225 height 13
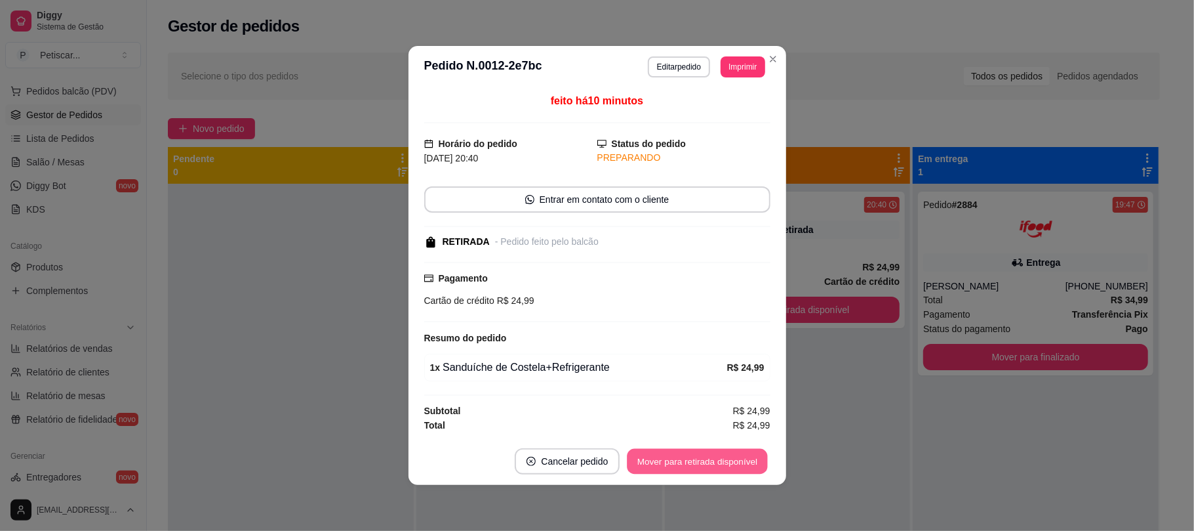
click at [750, 468] on button "Mover para retirada disponível" at bounding box center [698, 462] width 140 height 26
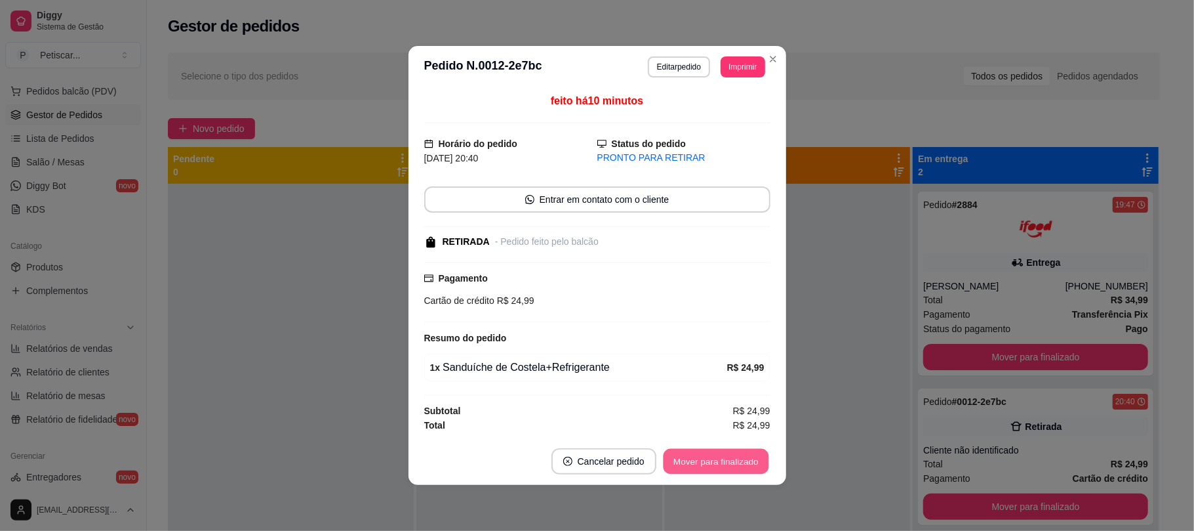
click at [750, 468] on button "Mover para finalizado" at bounding box center [716, 462] width 106 height 26
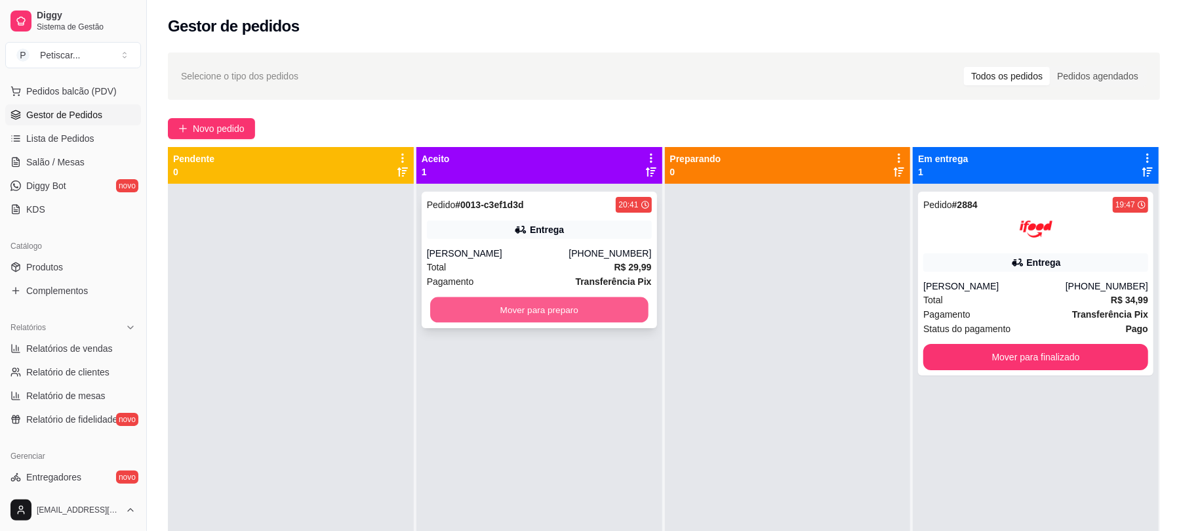
click at [625, 317] on button "Mover para preparo" at bounding box center [539, 310] width 218 height 26
